Goal: Task Accomplishment & Management: Manage account settings

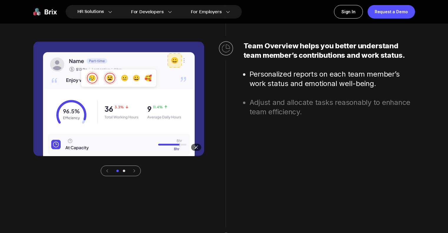
scroll to position [1851, 0]
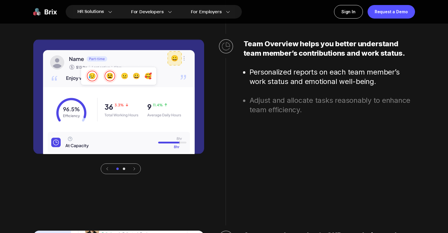
click at [135, 168] on icon at bounding box center [134, 169] width 4 height 4
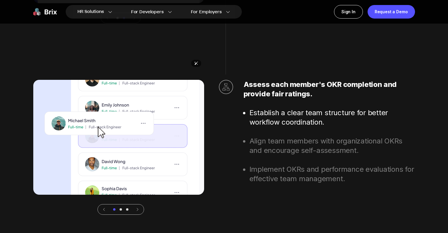
scroll to position [2137, 0]
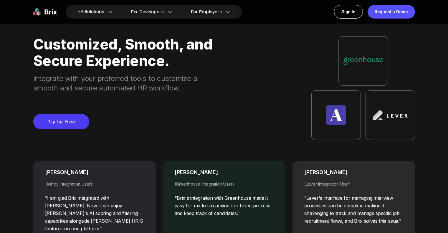
click at [135, 168] on div "[PERSON_NAME]" at bounding box center [94, 172] width 99 height 8
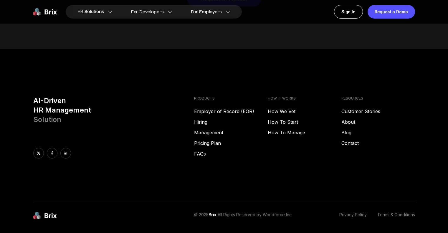
scroll to position [3009, 0]
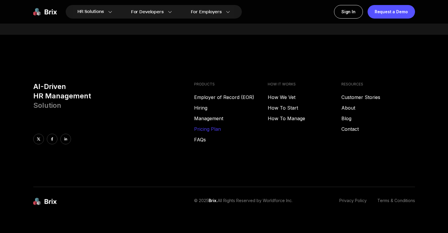
click at [211, 125] on link "Pricing Plan" at bounding box center [231, 128] width 74 height 7
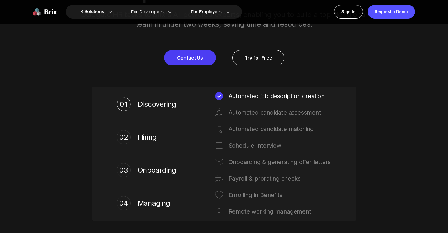
scroll to position [236, 0]
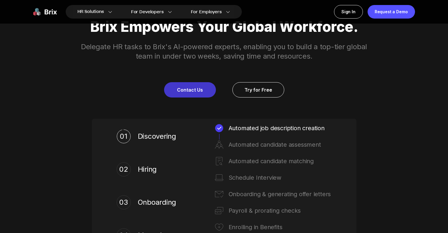
click at [188, 89] on link "Contact Us" at bounding box center [190, 89] width 52 height 15
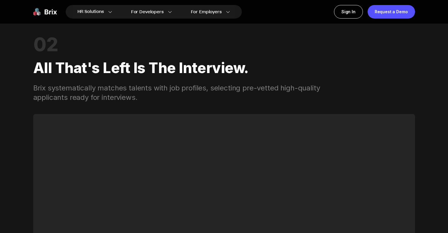
scroll to position [766, 0]
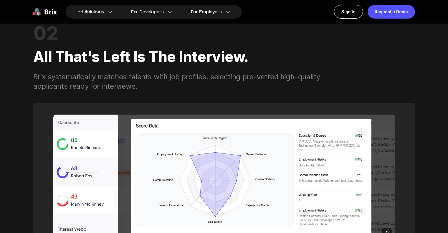
click at [208, 153] on img at bounding box center [224, 177] width 342 height 124
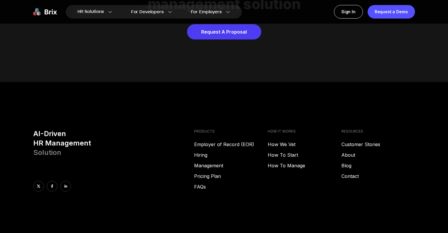
scroll to position [3009, 0]
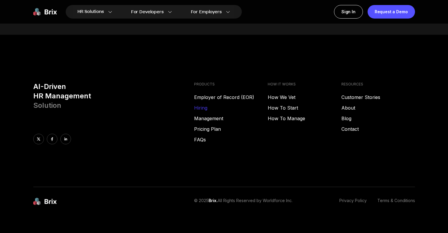
click at [203, 104] on link "Hiring" at bounding box center [231, 107] width 74 height 7
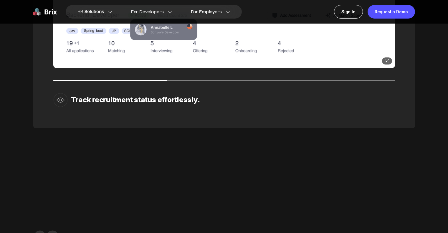
scroll to position [958, 0]
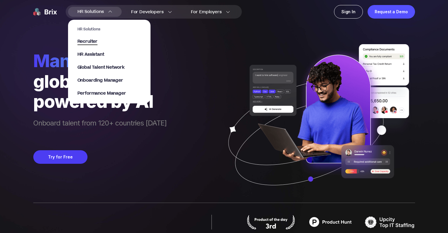
click at [93, 43] on span "Recruiter" at bounding box center [87, 41] width 20 height 7
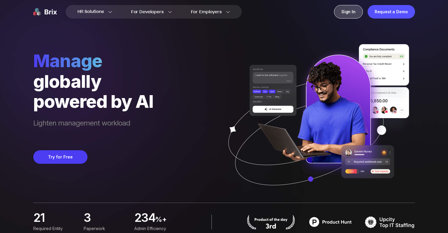
click at [349, 15] on div "Sign In" at bounding box center [348, 12] width 29 height 14
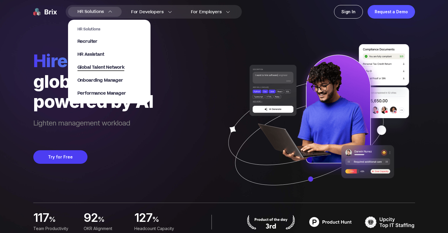
click at [97, 68] on span "Global Talent Network" at bounding box center [100, 67] width 47 height 7
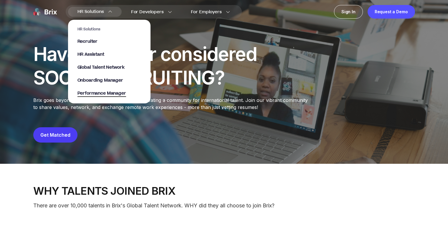
click at [86, 92] on span "Performance Manager" at bounding box center [101, 93] width 49 height 7
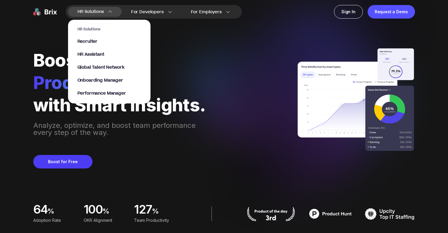
click at [85, 77] on div "HR Solutions Recruiter HR Assistant Global Talent Network Onboarding Manager Pe…" at bounding box center [109, 61] width 64 height 69
click at [89, 69] on span "Global Talent Network" at bounding box center [100, 67] width 47 height 7
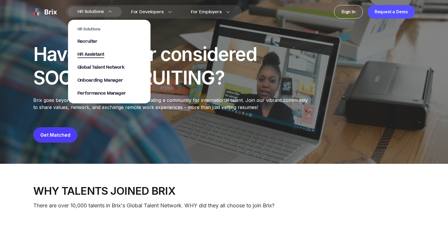
drag, startPoint x: 85, startPoint y: 51, endPoint x: 85, endPoint y: 55, distance: 4.1
click at [85, 55] on div "HR Solutions Recruiter HR Assistant Global Talent Network Onboarding Manager Pe…" at bounding box center [109, 61] width 64 height 69
click at [85, 55] on span "HR Assistant" at bounding box center [90, 54] width 27 height 7
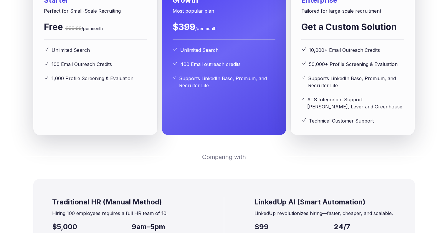
scroll to position [940, 0]
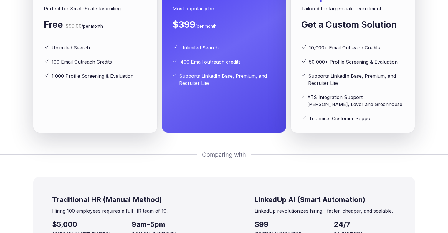
click at [144, 133] on div "Starter Perfect for Small-Scale Recruiting Free $99.00 /per month Unlimited Sea…" at bounding box center [95, 47] width 124 height 170
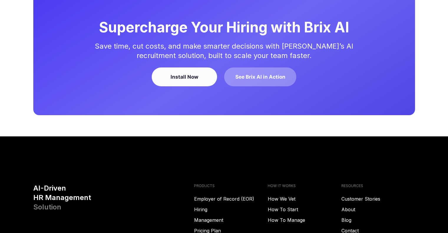
scroll to position [1531, 0]
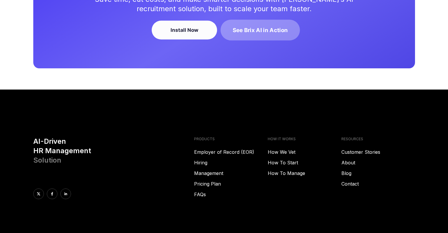
click at [261, 34] on div "See Brix AI in Action" at bounding box center [260, 30] width 55 height 8
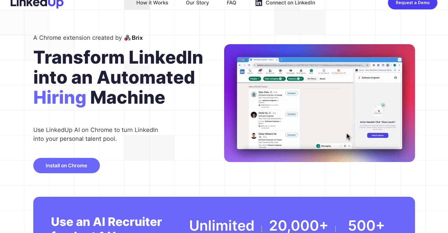
scroll to position [0, 0]
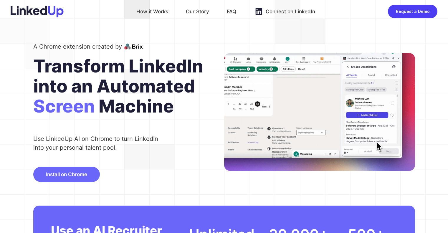
click at [195, 11] on div "Our Story" at bounding box center [197, 11] width 23 height 9
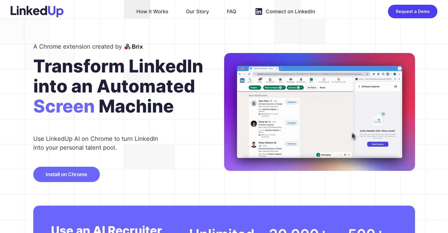
click at [148, 12] on div "How it Works" at bounding box center [152, 11] width 32 height 9
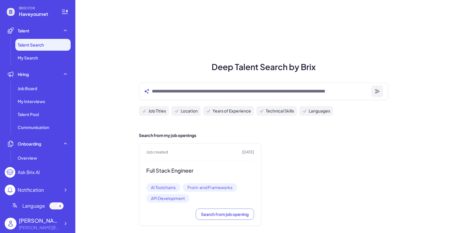
scroll to position [7, 0]
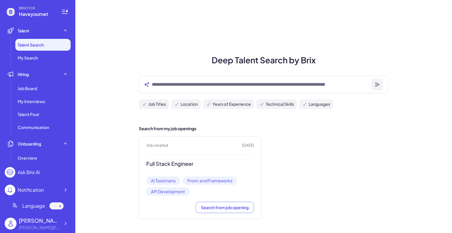
click at [172, 158] on div "Job created 2 months ago Full Stack Engineer AI Toolchains Front-end Frameworks…" at bounding box center [200, 177] width 122 height 83
click at [42, 63] on li "My Search" at bounding box center [42, 58] width 55 height 12
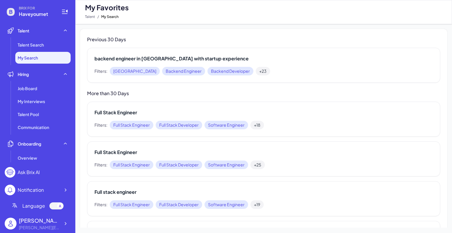
click at [30, 175] on div "Ask Brix AI" at bounding box center [29, 172] width 22 height 7
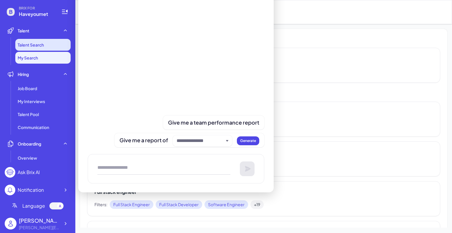
click at [37, 47] on span "Talent Search" at bounding box center [31, 45] width 26 height 6
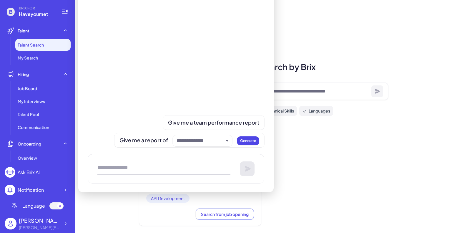
click at [349, 50] on div "Deep Talent Search by Brix Job Titles Location Years of Experience Technical Sk…" at bounding box center [263, 120] width 377 height 240
click at [130, 211] on div "Deep Talent Search by Brix Job Titles Location Years of Experience Technical Sk…" at bounding box center [263, 120] width 377 height 240
click at [37, 60] on span "My Search" at bounding box center [28, 58] width 20 height 6
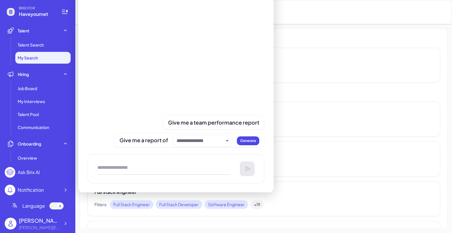
click at [35, 174] on div "Ask Brix AI" at bounding box center [29, 172] width 22 height 7
click at [14, 170] on circle at bounding box center [10, 172] width 11 height 11
click at [10, 172] on circle at bounding box center [10, 172] width 11 height 11
click at [28, 41] on li "Talent Search" at bounding box center [42, 45] width 55 height 12
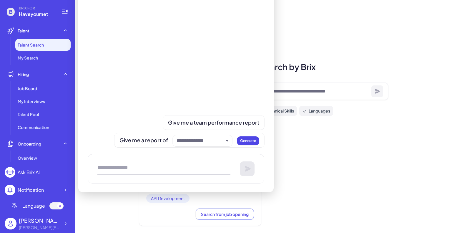
click at [287, 160] on div "Job created 2 months ago Full Stack Engineer AI Toolchains Front-end Frameworks…" at bounding box center [264, 184] width 250 height 83
drag, startPoint x: 125, startPoint y: 23, endPoint x: 74, endPoint y: 19, distance: 51.7
type textarea "**********"
click at [74, 22] on div "BRIX FOR Haveyoumet Talent Talent Search My Search Hiring Job Board My Intervie…" at bounding box center [37, 116] width 75 height 233
click at [64, 10] on icon at bounding box center [65, 12] width 6 height 4
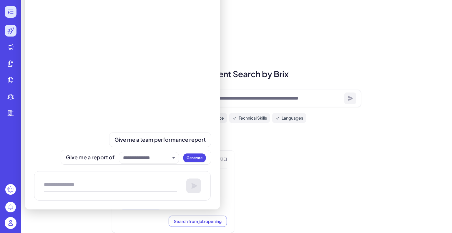
click at [9, 11] on icon at bounding box center [10, 11] width 7 height 7
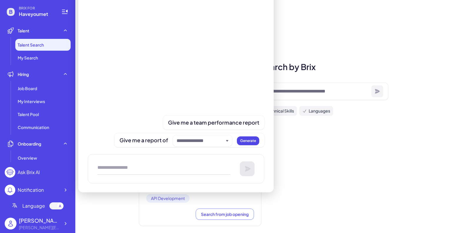
drag, startPoint x: 126, startPoint y: 200, endPoint x: 126, endPoint y: 195, distance: 4.4
click at [126, 199] on div "Deep Talent Search by Brix Job Titles Location Years of Experience Technical Sk…" at bounding box center [263, 120] width 377 height 240
click at [117, 169] on textarea at bounding box center [163, 169] width 133 height 12
click at [13, 173] on circle at bounding box center [10, 172] width 11 height 11
click at [38, 173] on div "Ask Brix AI" at bounding box center [29, 172] width 22 height 7
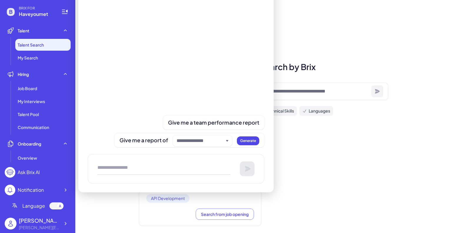
click at [42, 171] on div "Ask Brix AI" at bounding box center [38, 172] width 66 height 11
click at [33, 173] on div "Ask Brix AI" at bounding box center [29, 172] width 22 height 7
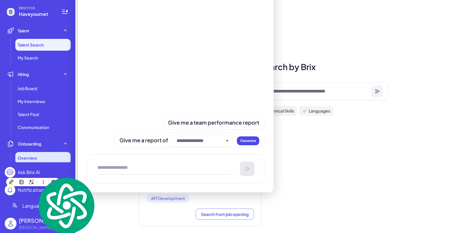
click at [32, 159] on span "Overview" at bounding box center [27, 158] width 19 height 6
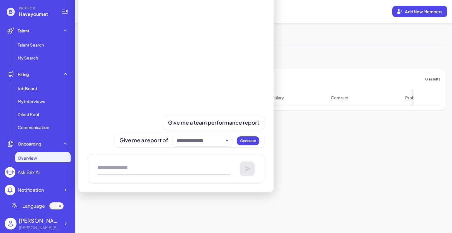
click at [27, 175] on div "Ask Brix AI" at bounding box center [29, 172] width 22 height 7
click at [337, 171] on main "Overview Add New Members Inactive 0 Active 0 Contract type Hired status More fi…" at bounding box center [263, 116] width 377 height 233
click at [212, 44] on div at bounding box center [176, 59] width 177 height 156
click at [29, 172] on div "Ask Brix AI" at bounding box center [29, 172] width 22 height 7
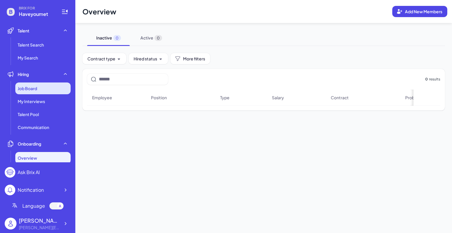
click at [35, 92] on div "Job Board" at bounding box center [42, 88] width 55 height 12
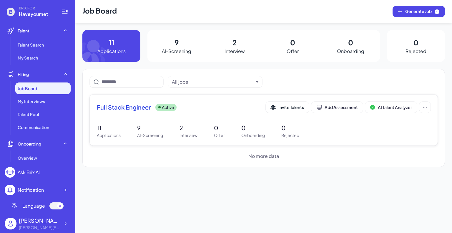
click at [178, 112] on div "Full Stack Engineer Active Invite Talents Add Assessment AI Talent Analyzer" at bounding box center [264, 107] width 334 height 11
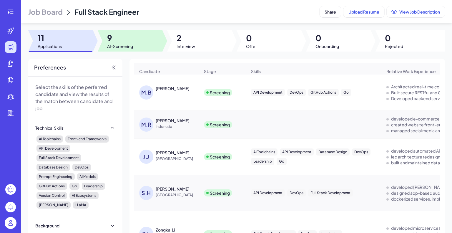
click at [147, 40] on div at bounding box center [130, 40] width 65 height 21
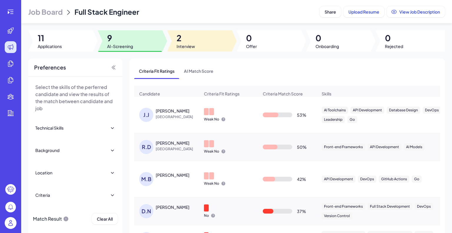
click at [186, 38] on span "2" at bounding box center [186, 38] width 19 height 11
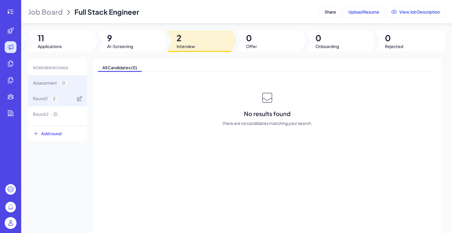
click at [45, 99] on span "Round 1" at bounding box center [40, 98] width 15 height 6
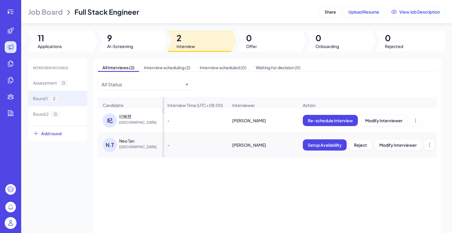
scroll to position [0, 124]
click at [323, 143] on button "Setup Availability" at bounding box center [325, 144] width 44 height 11
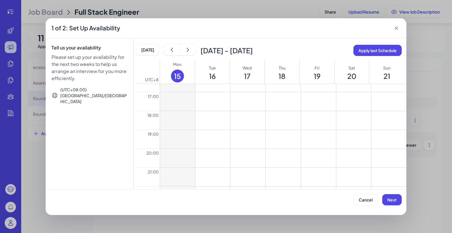
scroll to position [349, 0]
click at [397, 28] on icon at bounding box center [396, 28] width 3 height 3
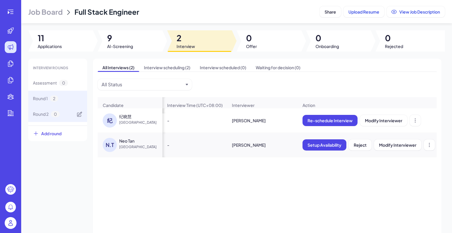
click at [37, 114] on span "Round 2" at bounding box center [41, 114] width 16 height 6
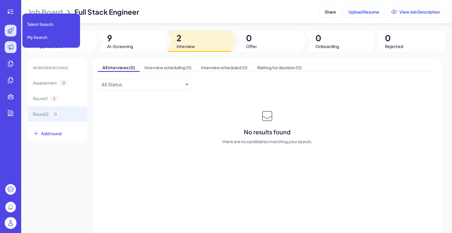
click at [10, 32] on icon at bounding box center [10, 30] width 7 height 7
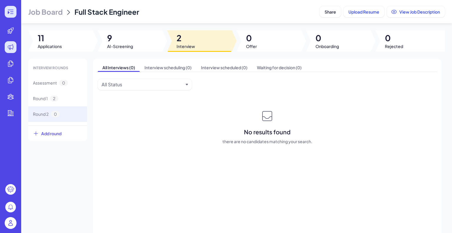
click at [11, 10] on icon at bounding box center [11, 12] width 6 height 4
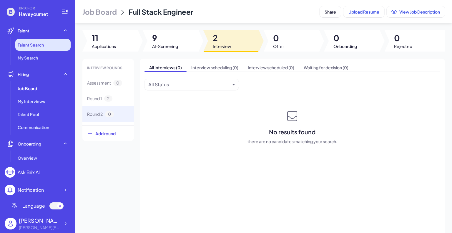
click at [27, 46] on span "Talent Search" at bounding box center [31, 45] width 26 height 6
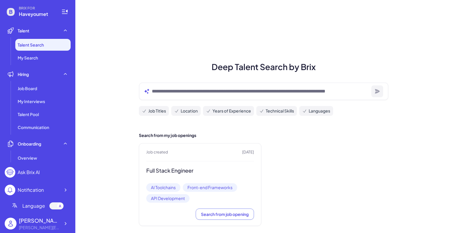
scroll to position [7, 0]
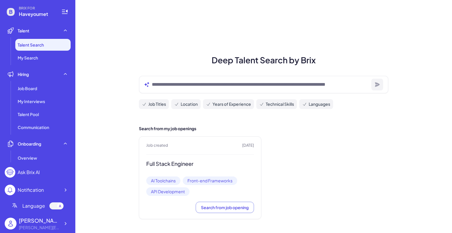
click at [185, 173] on div "Job created 2 months ago Full Stack Engineer AI Toolchains Front-end Frameworks…" at bounding box center [200, 177] width 122 height 83
click at [169, 165] on h3 "Full Stack Engineer" at bounding box center [200, 163] width 108 height 7
click at [221, 204] on button "Search from job opening" at bounding box center [225, 207] width 58 height 11
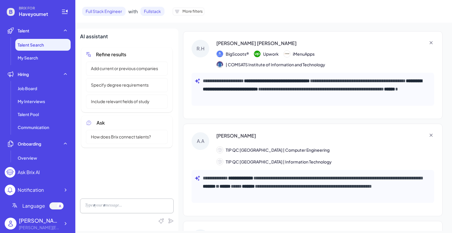
scroll to position [435, 0]
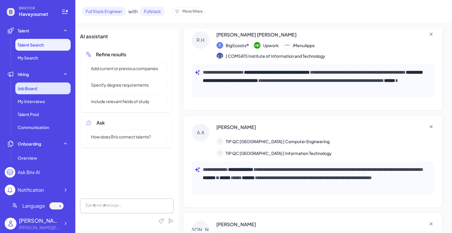
click at [39, 89] on div "Job Board" at bounding box center [42, 88] width 55 height 12
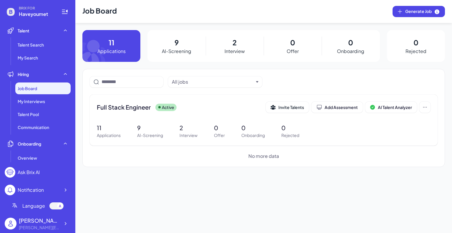
click at [177, 42] on p "9" at bounding box center [177, 42] width 4 height 11
click at [51, 106] on div "My Interviews" at bounding box center [42, 101] width 55 height 12
